Goal: Complete application form

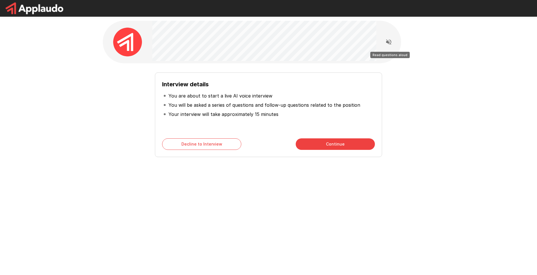
click at [389, 45] on icon "Read questions aloud" at bounding box center [388, 42] width 7 height 7
click at [349, 148] on button "Continue" at bounding box center [335, 145] width 79 height 12
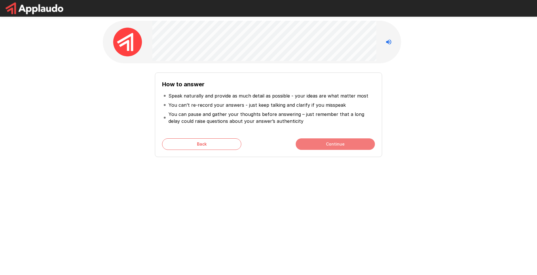
click at [351, 145] on button "Continue" at bounding box center [335, 145] width 79 height 12
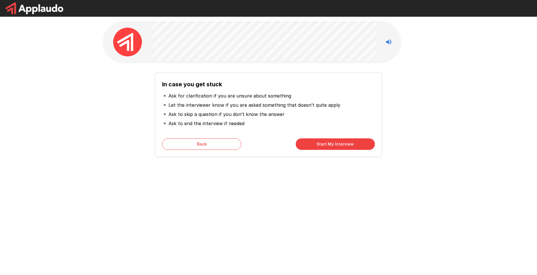
click at [313, 145] on button "Start My Interview" at bounding box center [335, 145] width 79 height 12
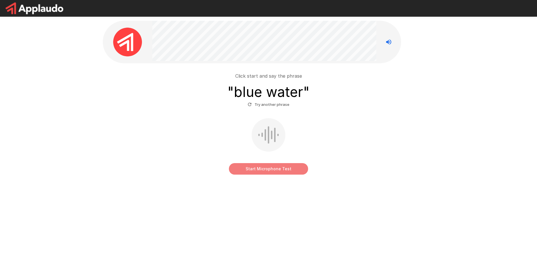
click at [299, 172] on button "Start Microphone Test" at bounding box center [268, 169] width 79 height 12
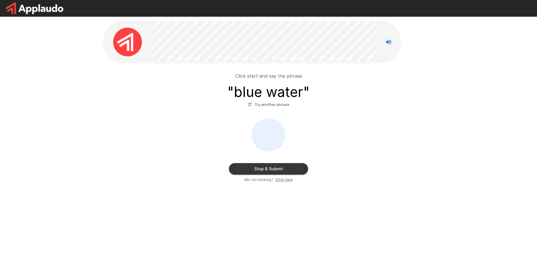
click at [296, 172] on button "Stop & Submit" at bounding box center [268, 169] width 79 height 12
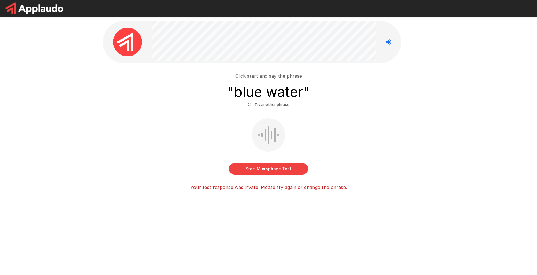
click at [286, 105] on button "Try another phrase" at bounding box center [268, 104] width 45 height 9
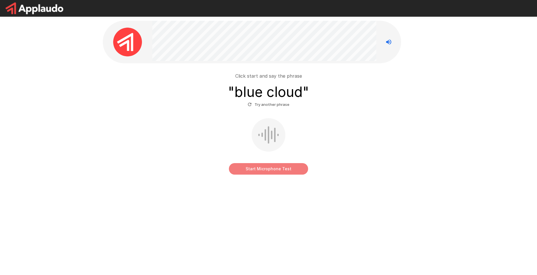
click at [276, 169] on button "Start Microphone Test" at bounding box center [268, 169] width 79 height 12
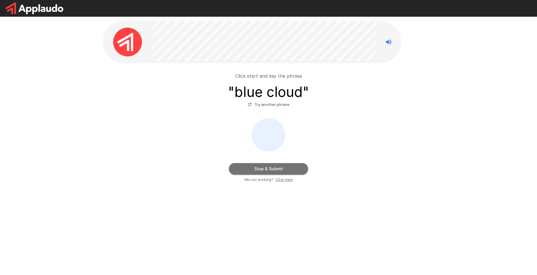
click at [289, 169] on button "Stop & Submit" at bounding box center [268, 169] width 79 height 12
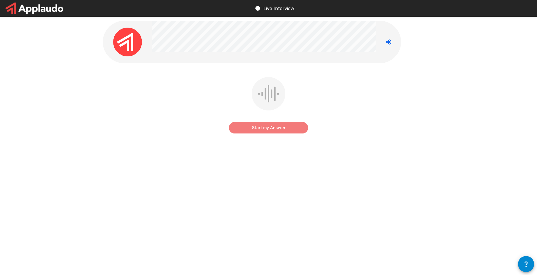
click at [274, 126] on button "Start my Answer" at bounding box center [268, 128] width 79 height 12
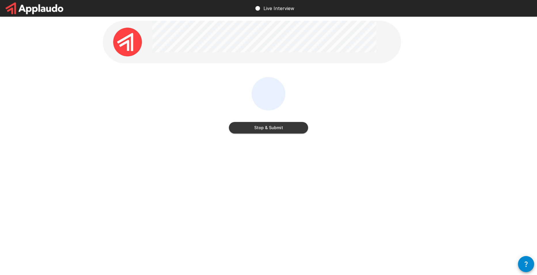
click at [274, 126] on button "Stop & Submit" at bounding box center [268, 128] width 79 height 12
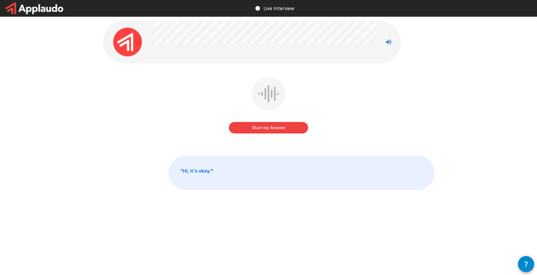
click at [273, 127] on button "Start my Answer" at bounding box center [268, 128] width 79 height 12
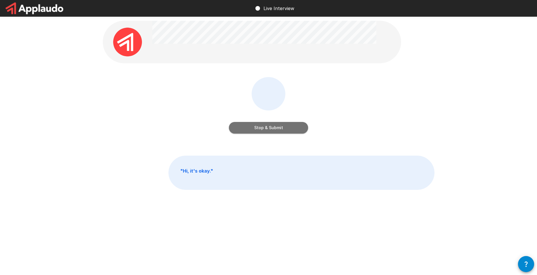
click at [279, 127] on button "Stop & Submit" at bounding box center [268, 128] width 79 height 12
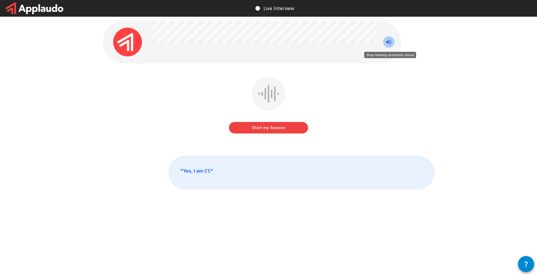
click at [389, 44] on icon "Stop reading questions aloud" at bounding box center [388, 41] width 5 height 5
click at [288, 128] on button "Start my Answer" at bounding box center [268, 128] width 79 height 12
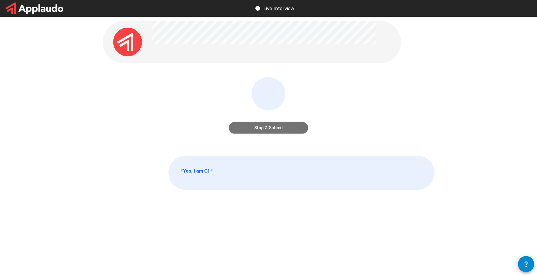
click at [288, 128] on button "Stop & Submit" at bounding box center [268, 128] width 79 height 12
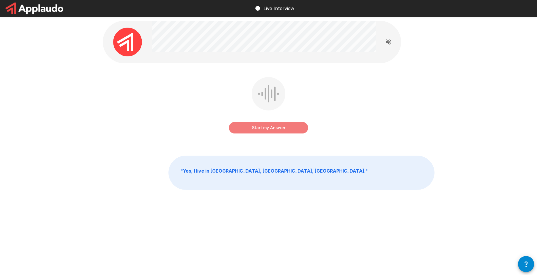
click at [258, 129] on button "Start my Answer" at bounding box center [268, 128] width 79 height 12
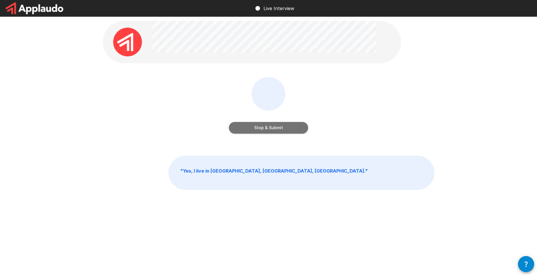
click at [258, 129] on button "Stop & Submit" at bounding box center [268, 128] width 79 height 12
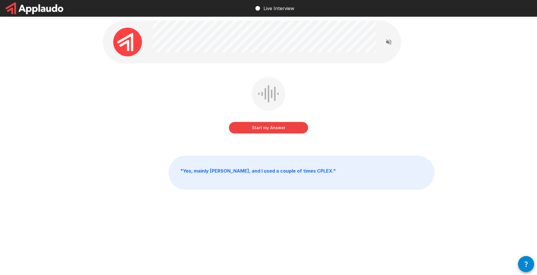
click at [258, 129] on button "Start my Answer" at bounding box center [268, 128] width 79 height 12
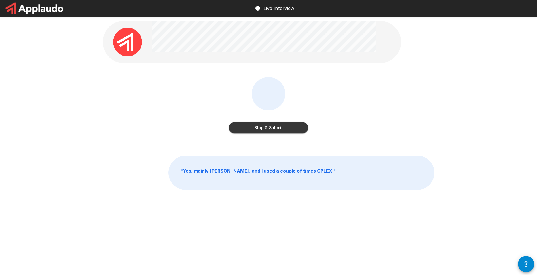
click at [258, 129] on button "Stop & Submit" at bounding box center [268, 128] width 79 height 12
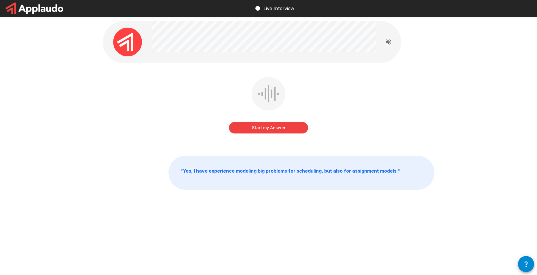
click at [258, 129] on button "Start my Answer" at bounding box center [268, 128] width 79 height 12
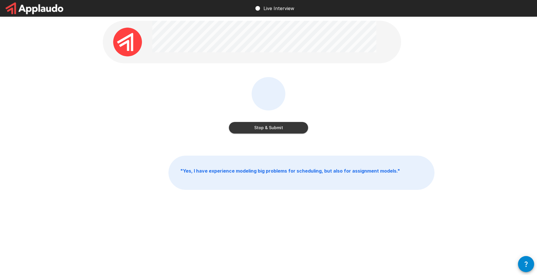
click at [258, 129] on button "Stop & Submit" at bounding box center [268, 128] width 79 height 12
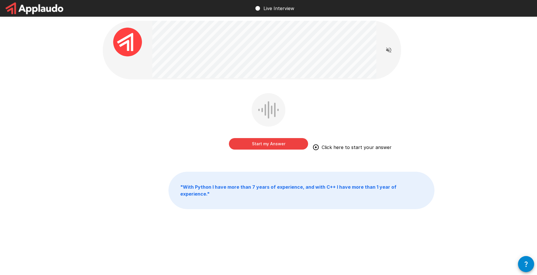
click at [291, 143] on button "Start my Answer" at bounding box center [268, 144] width 79 height 12
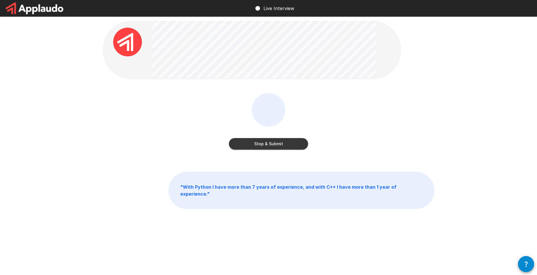
click at [291, 143] on button "Stop & Submit" at bounding box center [268, 144] width 79 height 12
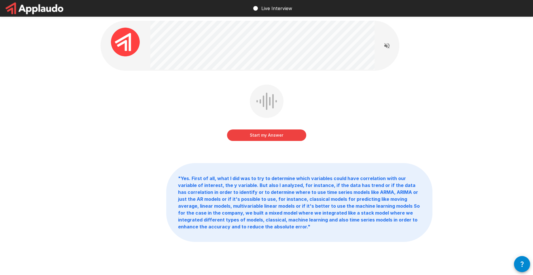
click at [300, 132] on button "Start my Answer" at bounding box center [266, 136] width 79 height 12
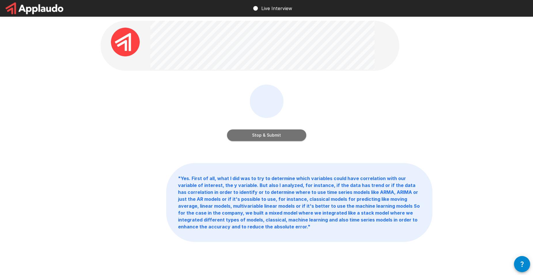
click at [255, 135] on button "Stop & Submit" at bounding box center [266, 136] width 79 height 12
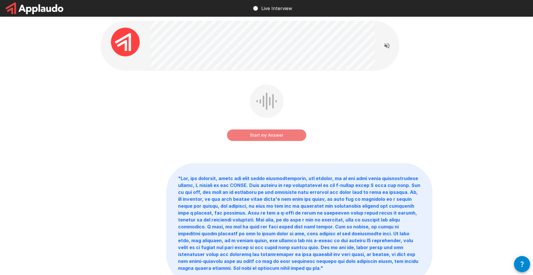
click at [300, 138] on button "Start my Answer" at bounding box center [266, 136] width 79 height 12
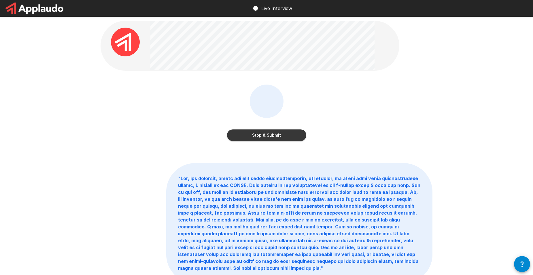
click at [297, 137] on button "Stop & Submit" at bounding box center [266, 136] width 79 height 12
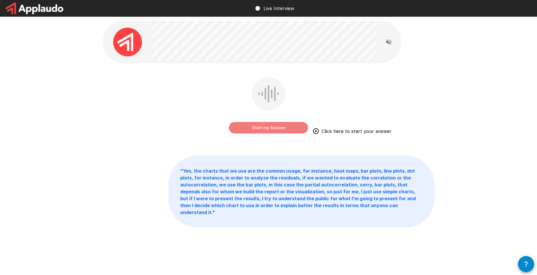
click at [261, 129] on button "Start my Answer" at bounding box center [268, 128] width 79 height 12
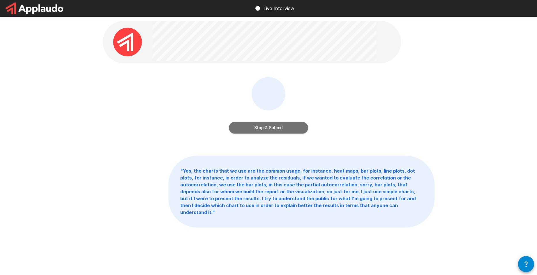
click at [279, 128] on button "Stop & Submit" at bounding box center [268, 128] width 79 height 12
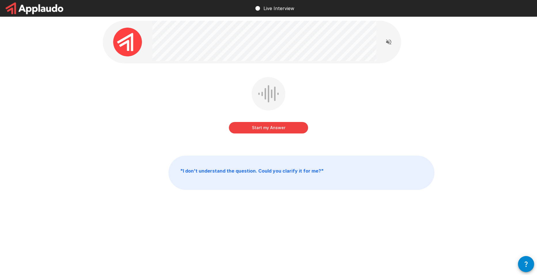
click at [282, 127] on button "Start my Answer" at bounding box center [268, 128] width 79 height 12
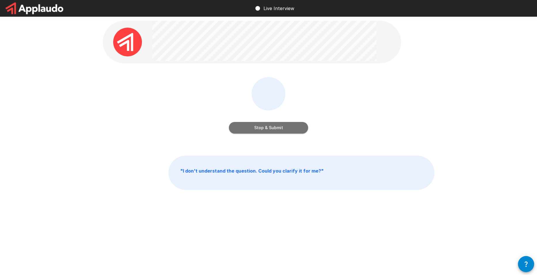
click at [302, 133] on button "Stop & Submit" at bounding box center [268, 128] width 79 height 12
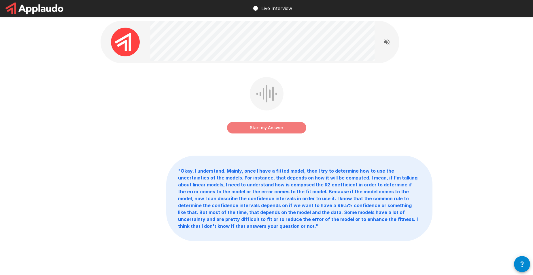
click at [274, 131] on button "Start my Answer" at bounding box center [266, 128] width 79 height 12
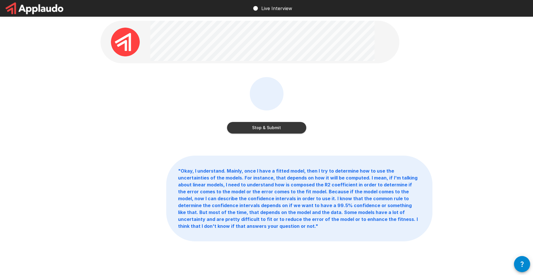
click at [266, 128] on button "Stop & Submit" at bounding box center [266, 128] width 79 height 12
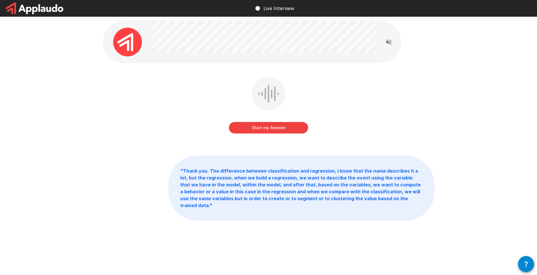
click at [289, 126] on button "Start my Answer" at bounding box center [268, 128] width 79 height 12
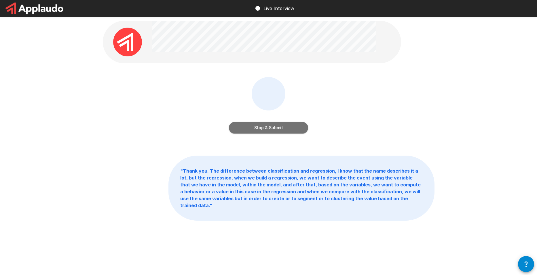
click at [243, 131] on button "Stop & Submit" at bounding box center [268, 128] width 79 height 12
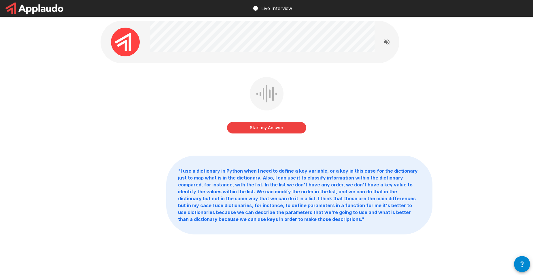
click at [295, 132] on button "Start my Answer" at bounding box center [266, 128] width 79 height 12
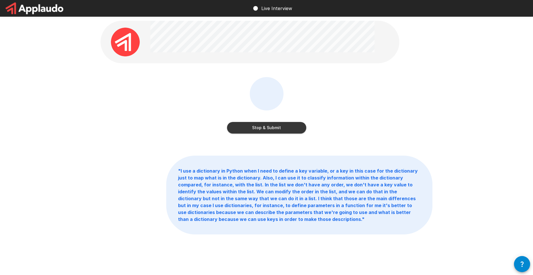
click at [291, 130] on button "Stop & Submit" at bounding box center [266, 128] width 79 height 12
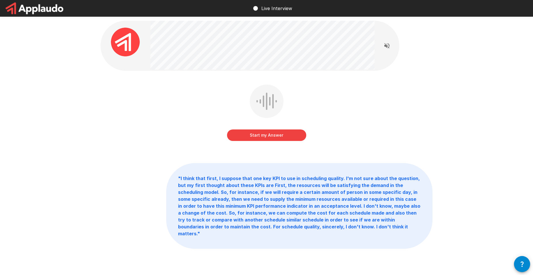
click at [297, 135] on button "Start my Answer" at bounding box center [266, 136] width 79 height 12
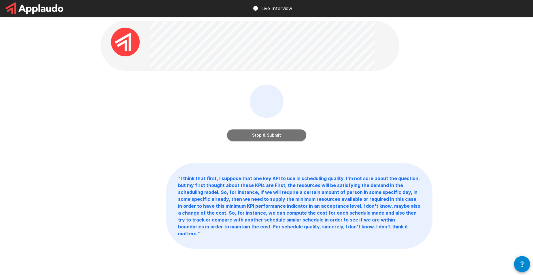
click at [292, 137] on button "Stop & Submit" at bounding box center [266, 136] width 79 height 12
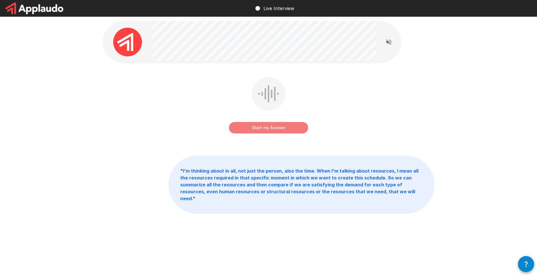
click at [271, 126] on button "Start my Answer" at bounding box center [268, 128] width 79 height 12
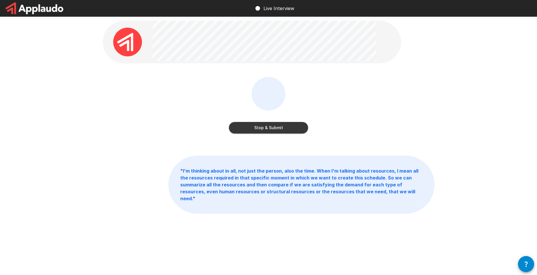
click at [253, 126] on button "Stop & Submit" at bounding box center [268, 128] width 79 height 12
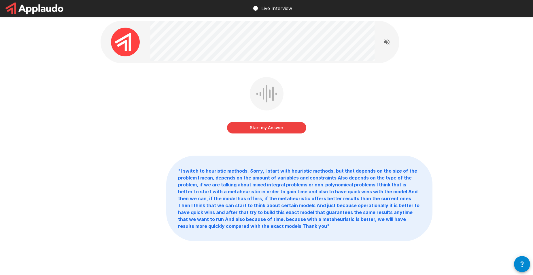
click at [290, 129] on button "Start my Answer" at bounding box center [266, 128] width 79 height 12
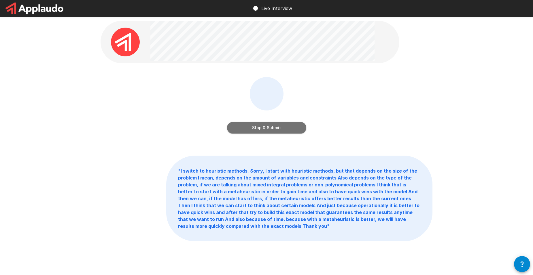
click at [298, 132] on button "Stop & Submit" at bounding box center [266, 128] width 79 height 12
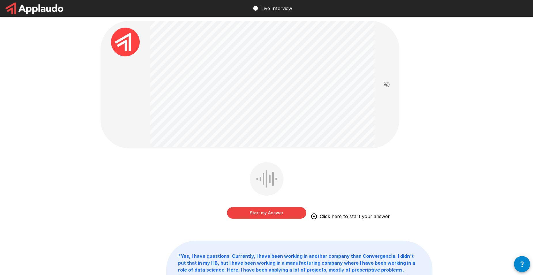
click at [264, 213] on button "Start my Answer" at bounding box center [266, 213] width 79 height 12
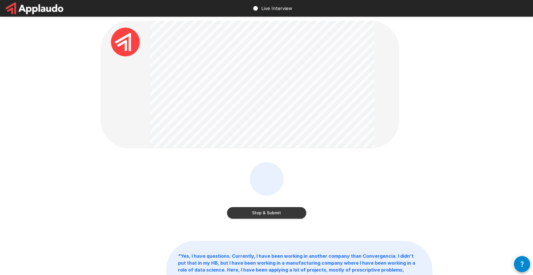
click at [265, 212] on button "Stop & Submit" at bounding box center [266, 213] width 79 height 12
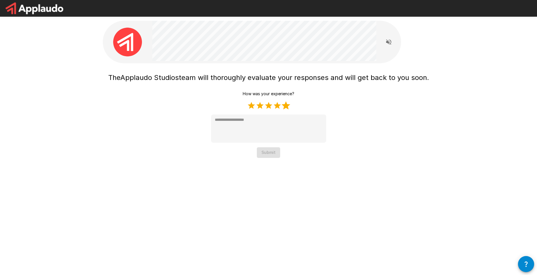
click at [283, 107] on label "5 Stars" at bounding box center [286, 105] width 9 height 9
type textarea "*"
click at [275, 150] on button "Submit" at bounding box center [268, 153] width 23 height 11
